Goal: Task Accomplishment & Management: Manage account settings

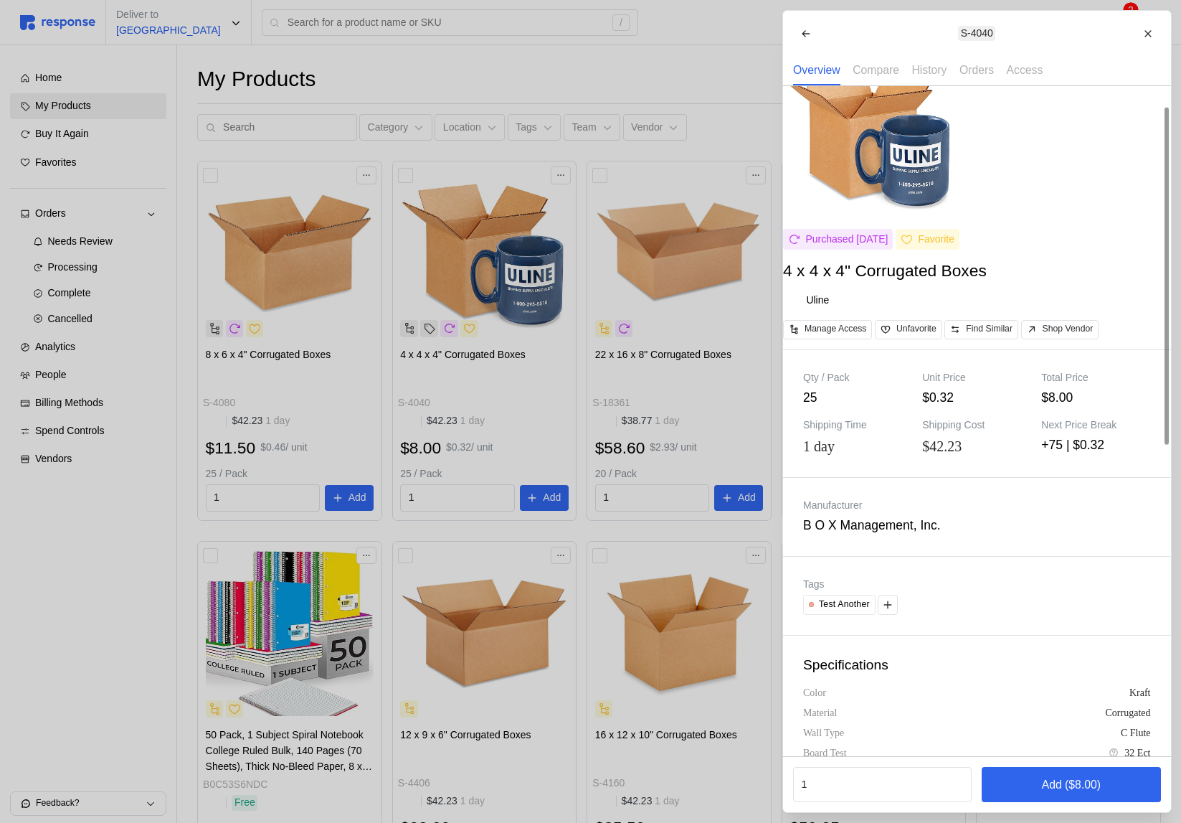
scroll to position [37, 0]
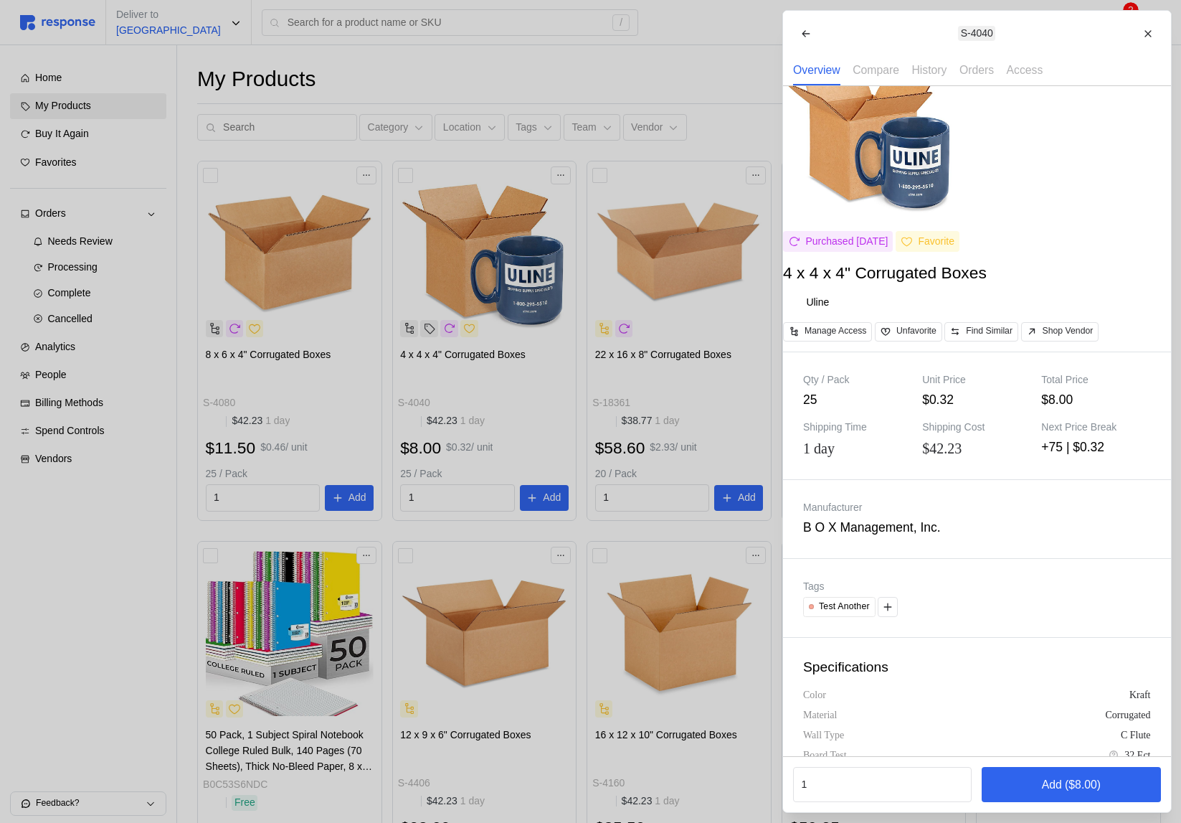
click at [501, 323] on div at bounding box center [590, 411] width 1181 height 823
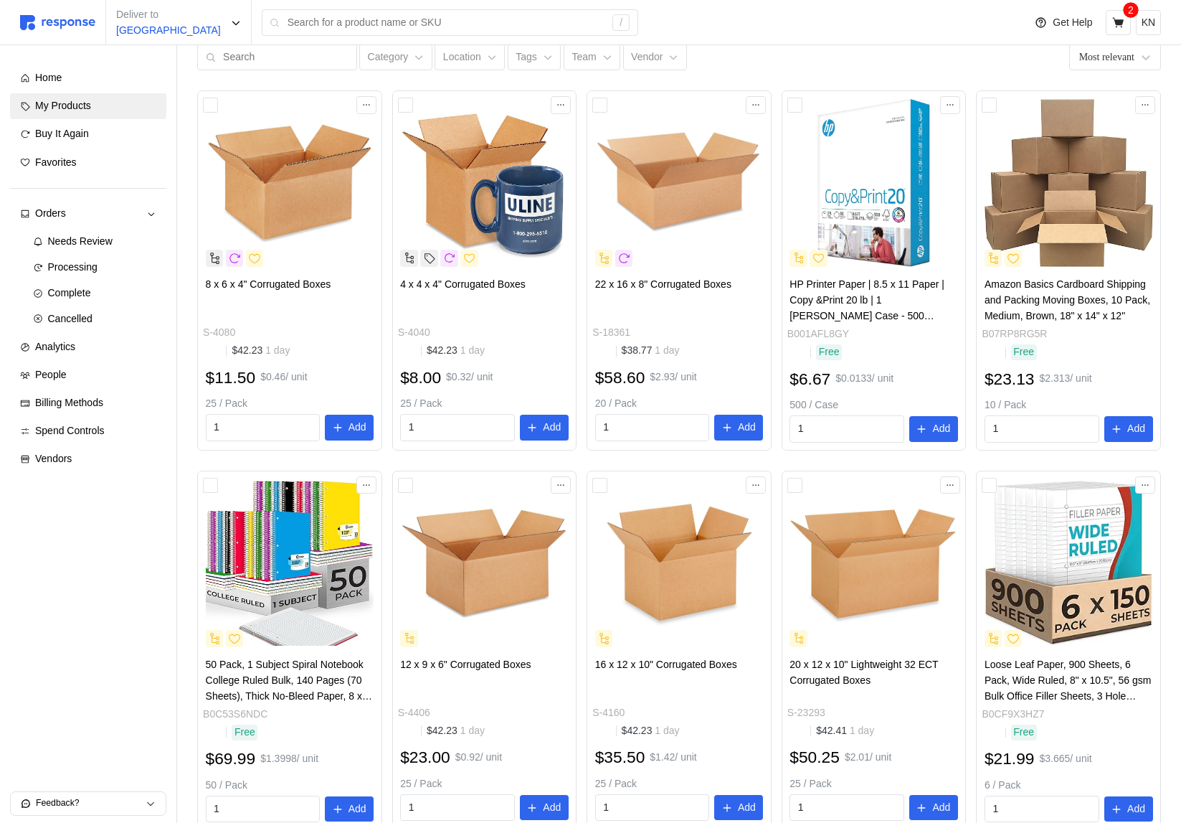
scroll to position [519, 0]
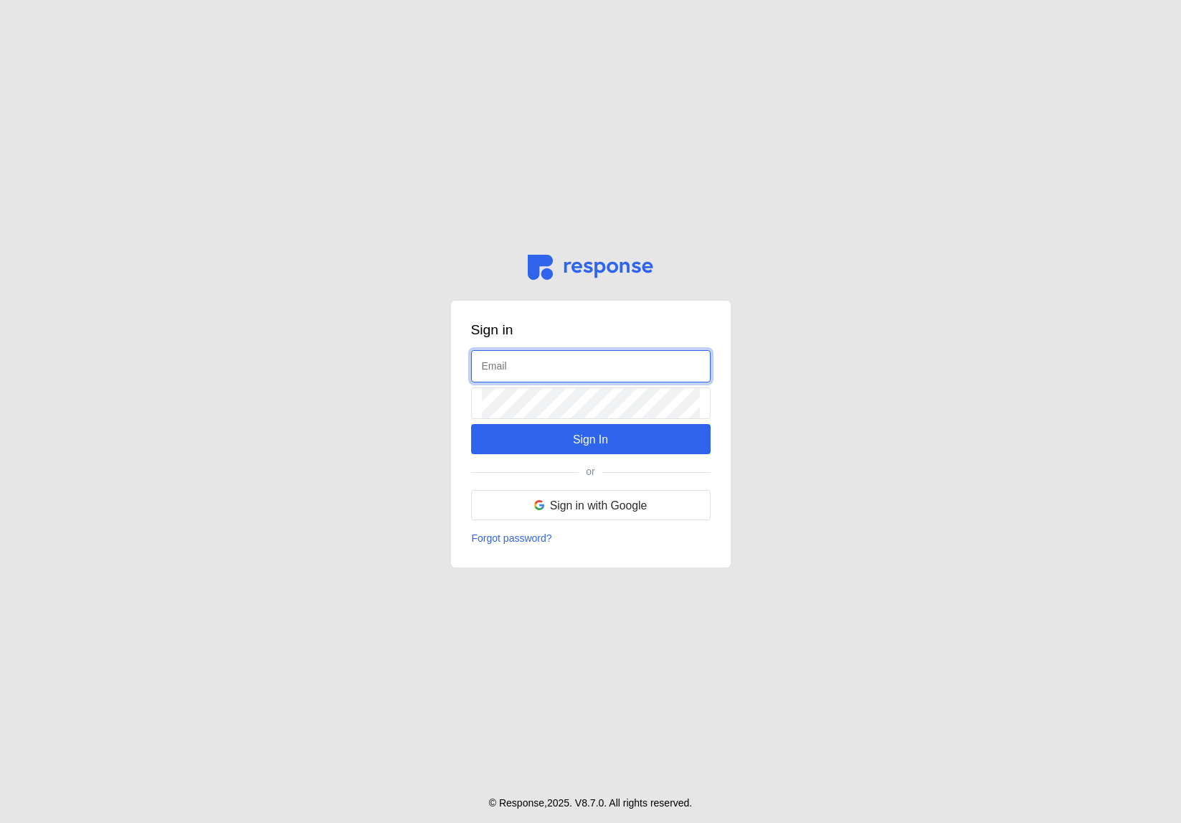
click at [526, 368] on input "text" at bounding box center [591, 366] width 218 height 31
type input "kristina@tryresponse.com"
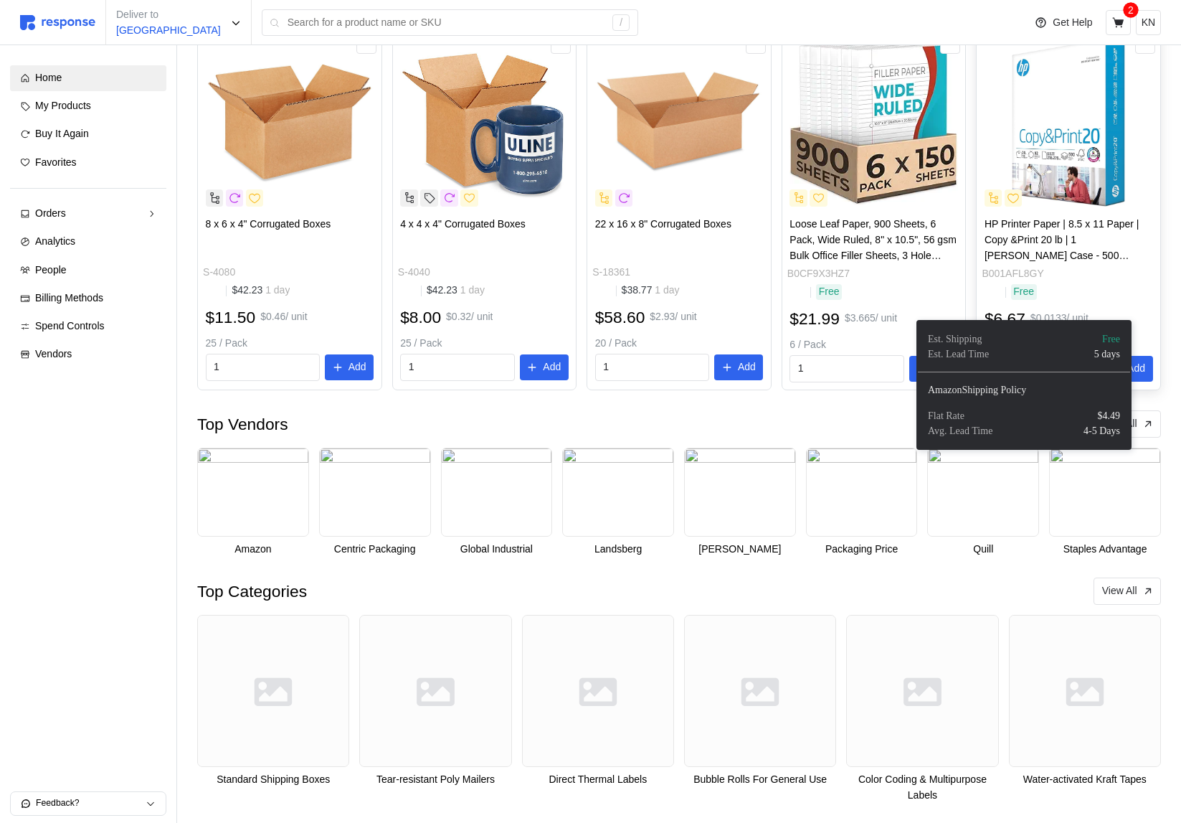
scroll to position [266, 0]
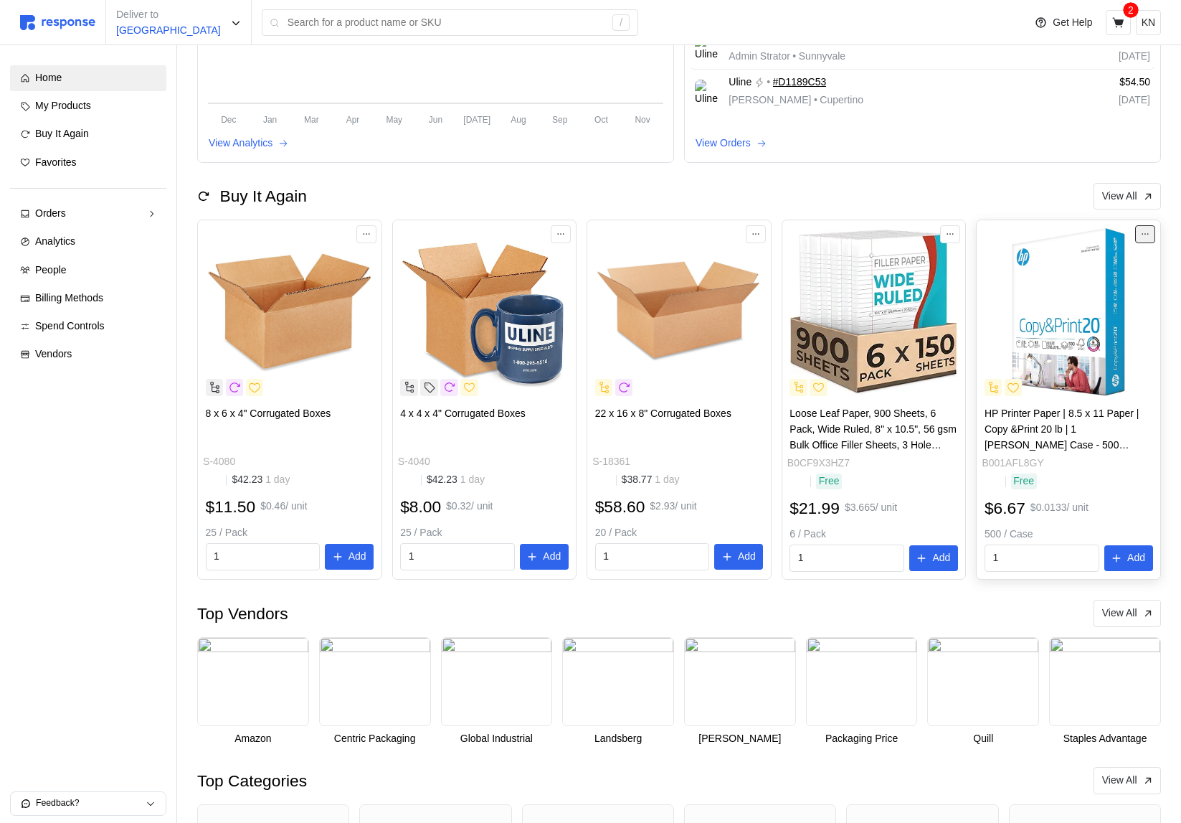
click at [1149, 239] on icon at bounding box center [1146, 234] width 10 height 10
click at [1150, 239] on icon at bounding box center [1146, 234] width 10 height 10
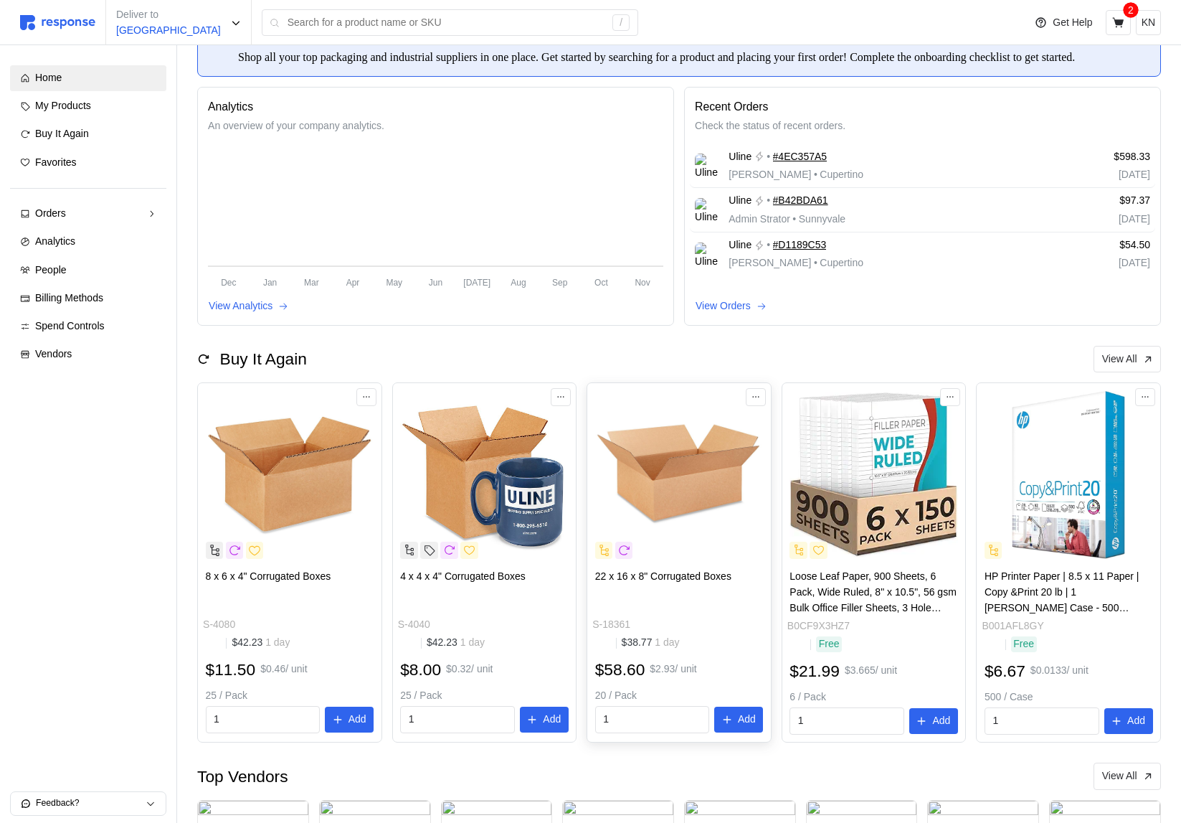
scroll to position [128, 0]
